Goal: Navigation & Orientation: Understand site structure

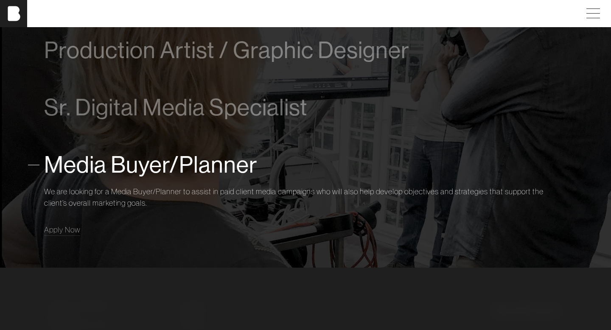
scroll to position [618, 0]
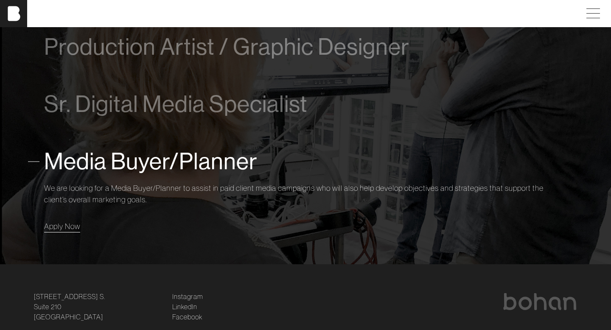
click at [56, 225] on span "Apply Now" at bounding box center [62, 227] width 36 height 10
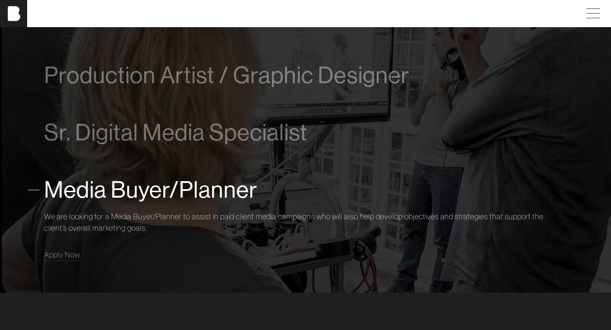
scroll to position [599, 0]
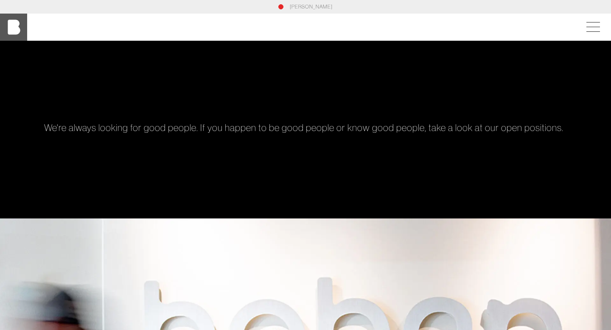
click at [14, 25] on img at bounding box center [13, 27] width 27 height 27
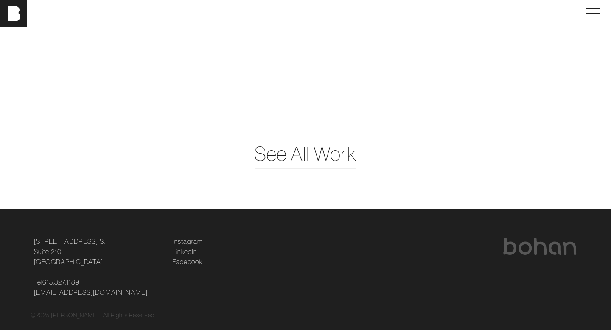
scroll to position [2084, 0]
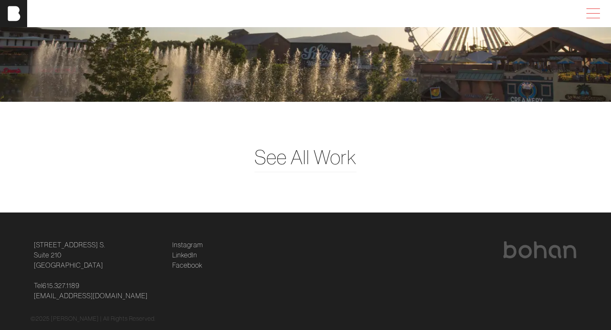
click at [594, 15] on span at bounding box center [592, 13] width 20 height 15
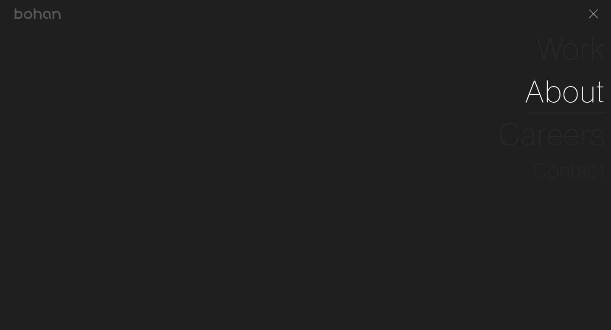
click at [574, 84] on link "About" at bounding box center [566, 91] width 81 height 43
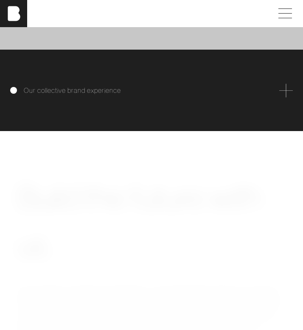
scroll to position [2155, 0]
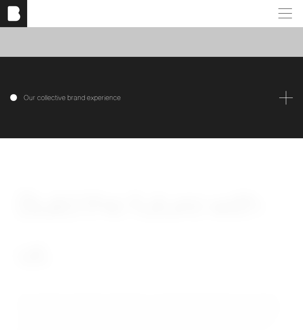
click at [283, 104] on span at bounding box center [286, 98] width 14 height 14
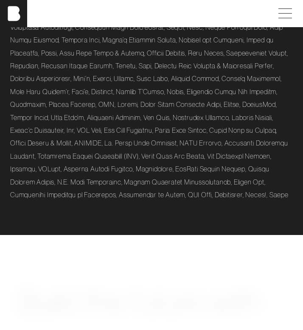
scroll to position [2277, 0]
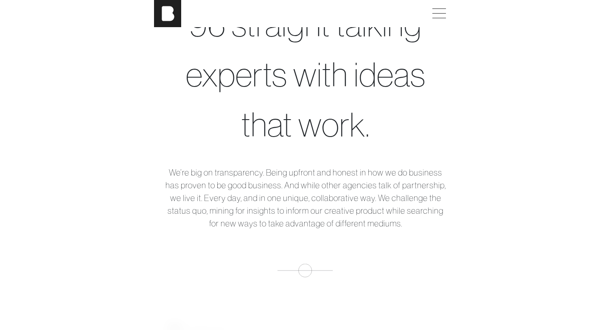
scroll to position [403, 0]
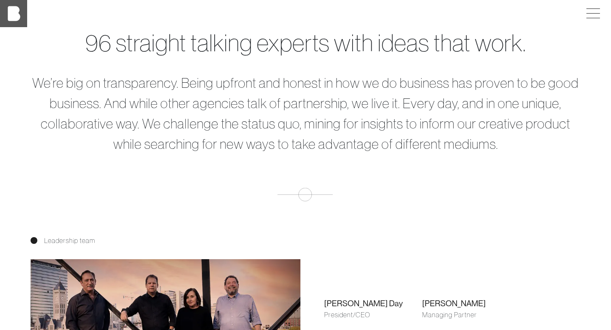
click at [17, 15] on img at bounding box center [13, 13] width 27 height 27
